Goal: Information Seeking & Learning: Learn about a topic

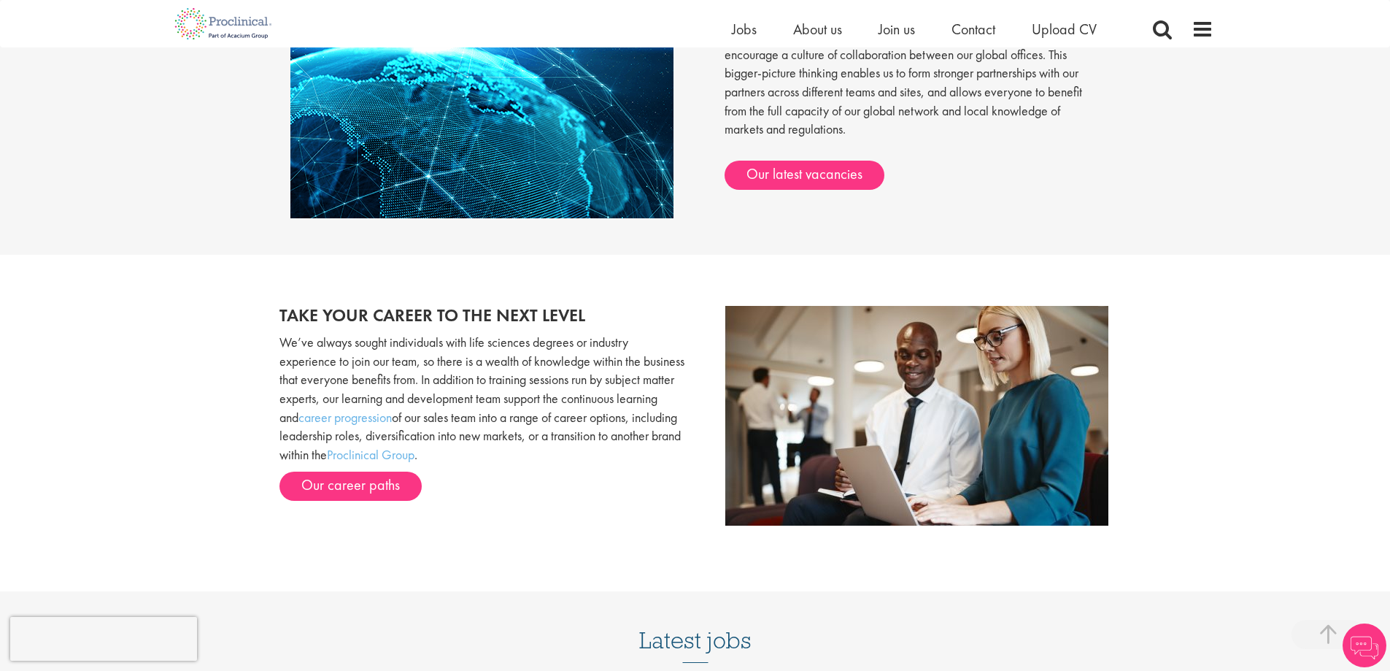
scroll to position [1387, 0]
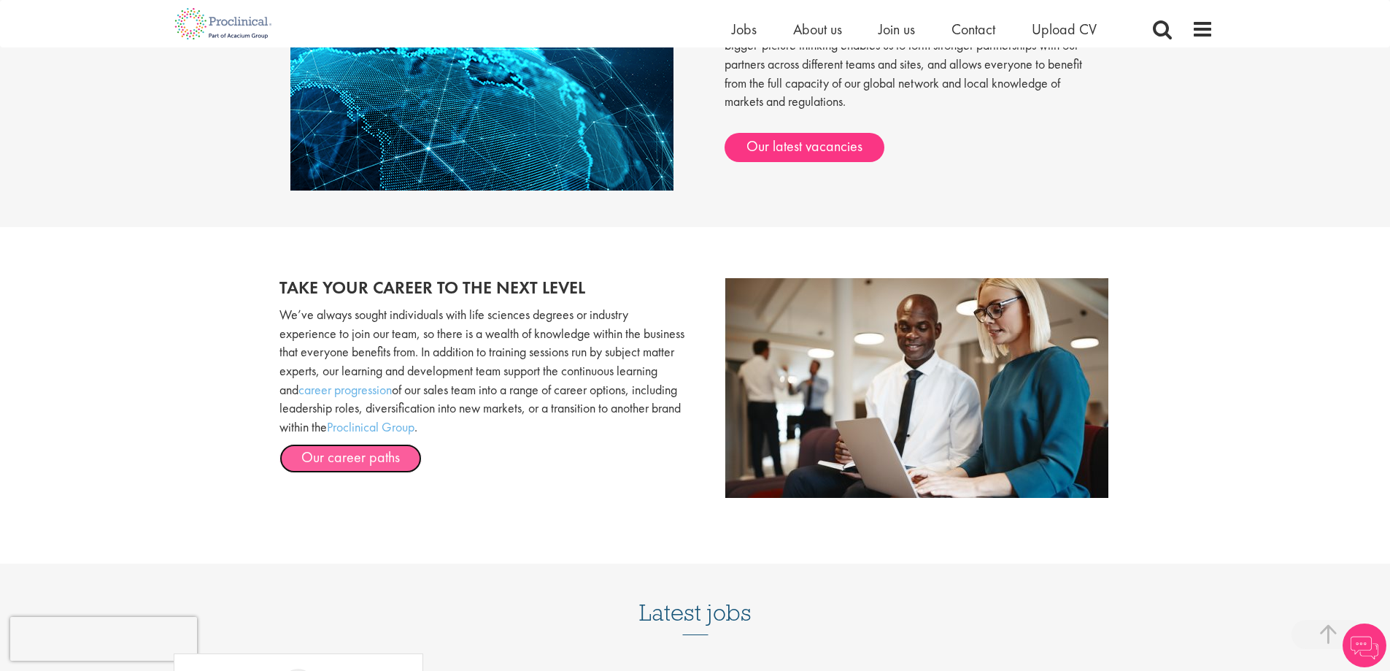
click at [403, 461] on link "Our career paths" at bounding box center [351, 458] width 142 height 29
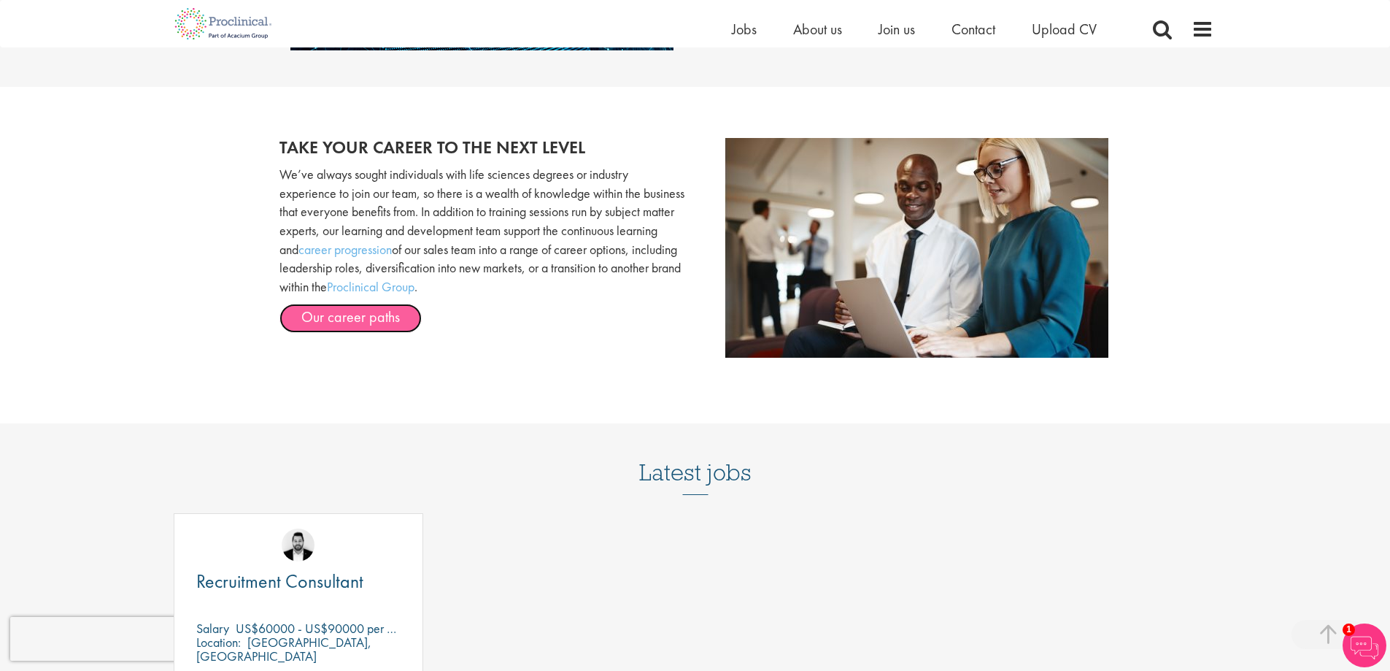
scroll to position [1514, 0]
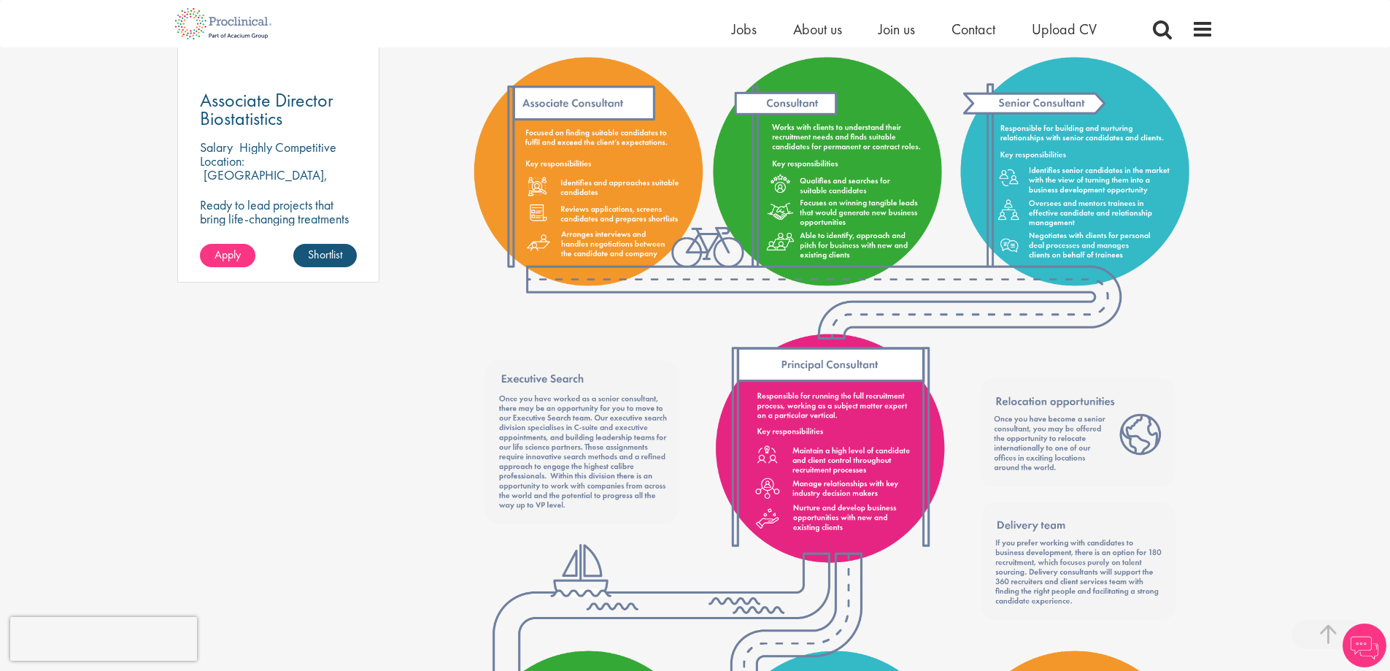
scroll to position [1314, 0]
